Goal: Find specific page/section: Find specific page/section

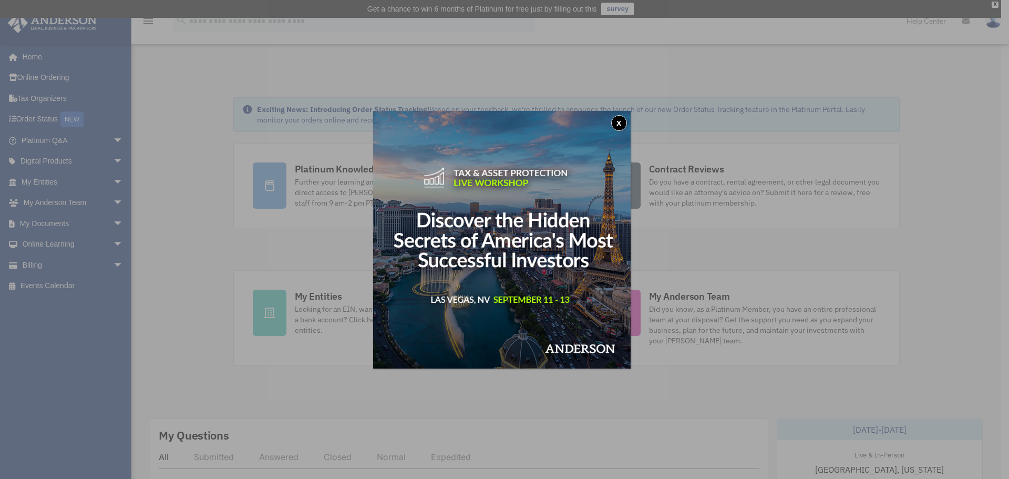
click at [618, 122] on button "x" at bounding box center [619, 123] width 16 height 16
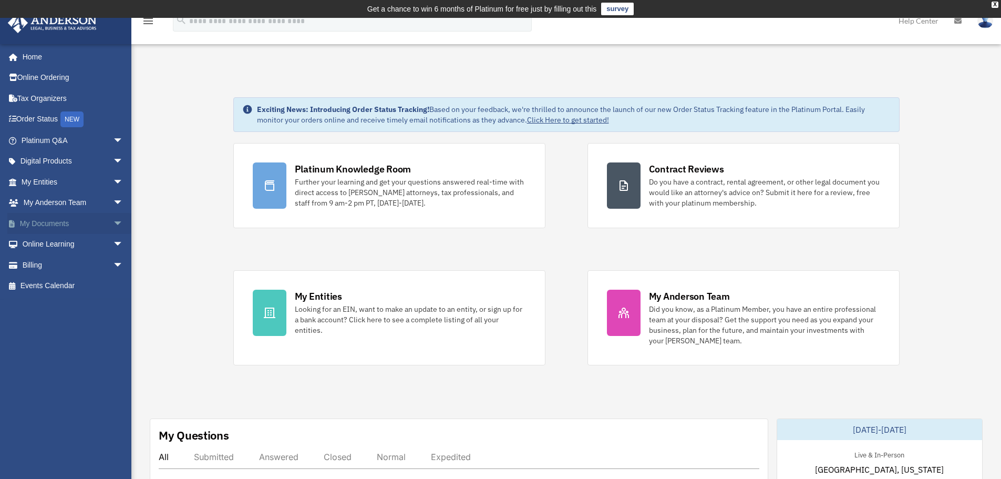
click at [113, 226] on span "arrow_drop_down" at bounding box center [123, 224] width 21 height 22
click at [72, 286] on link "Forms Library" at bounding box center [77, 285] width 125 height 21
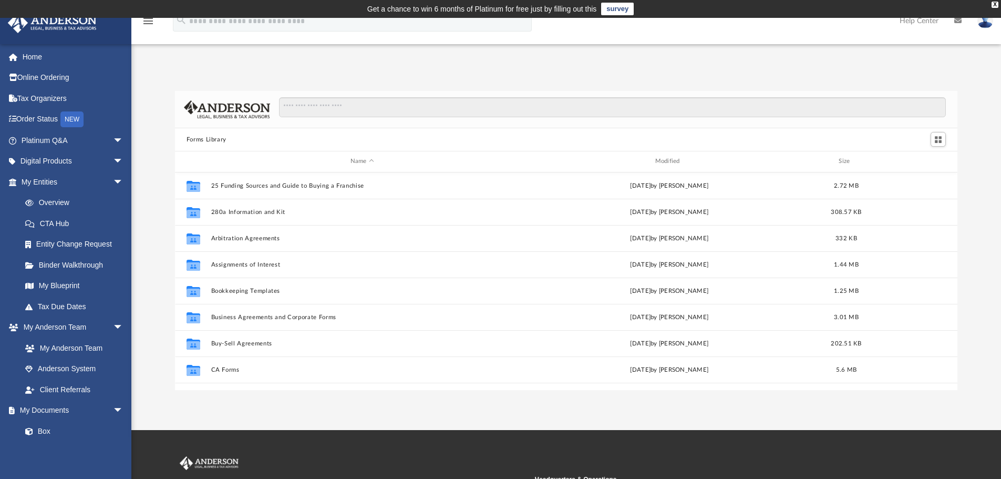
scroll to position [231, 775]
click at [518, 103] on input "Search files and folders" at bounding box center [612, 107] width 667 height 20
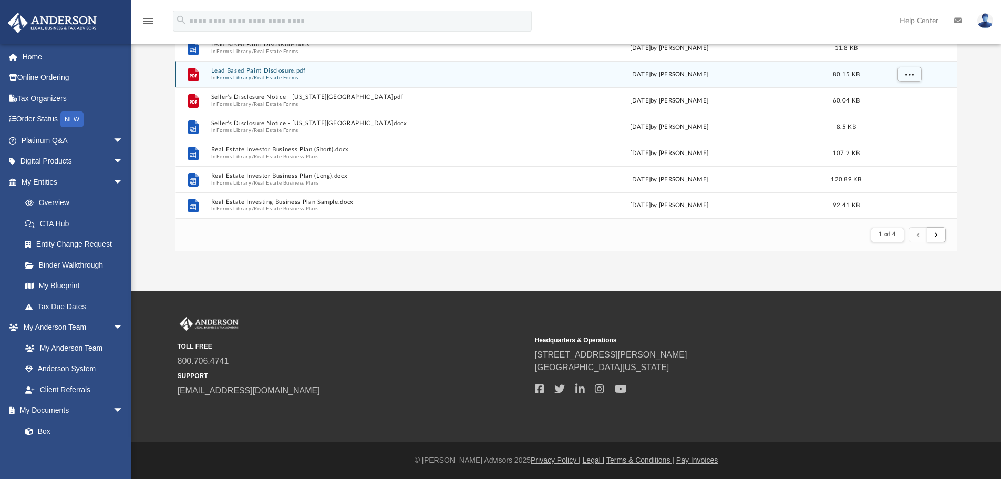
scroll to position [0, 0]
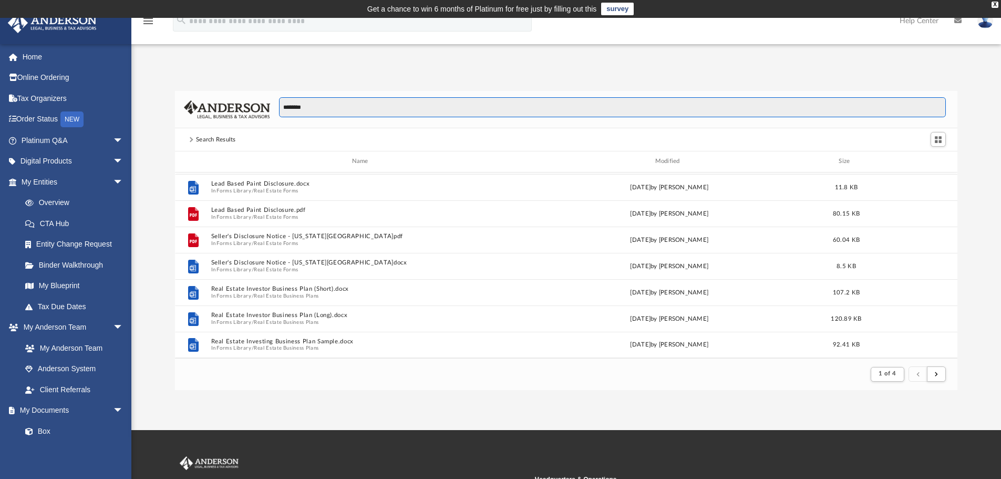
type input "********"
